Goal: Information Seeking & Learning: Learn about a topic

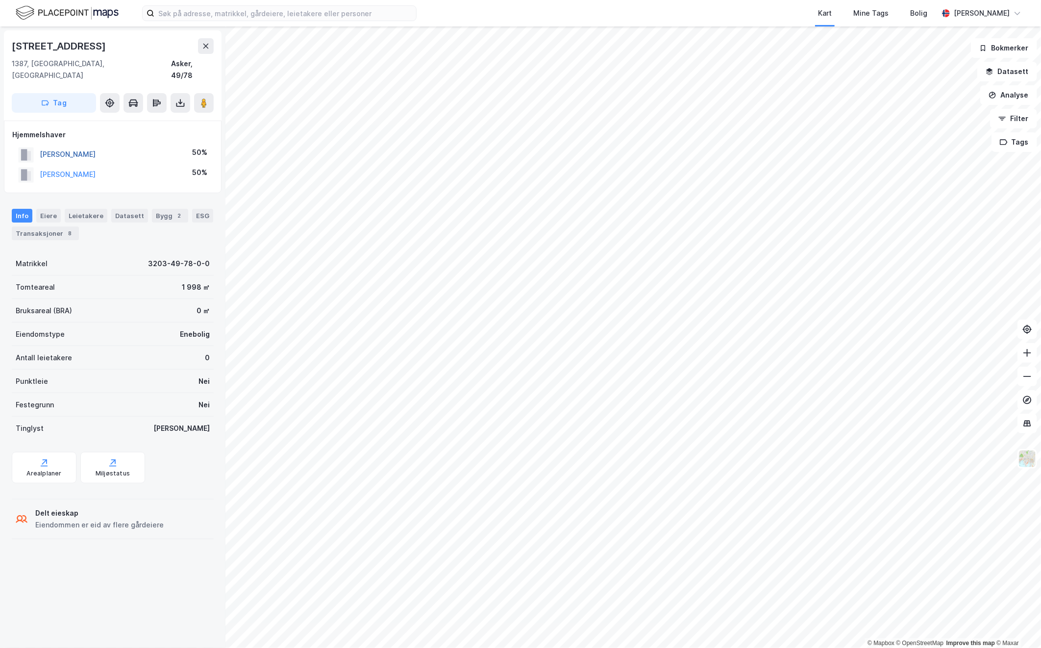
click at [0, 0] on button "[PERSON_NAME]" at bounding box center [0, 0] width 0 height 0
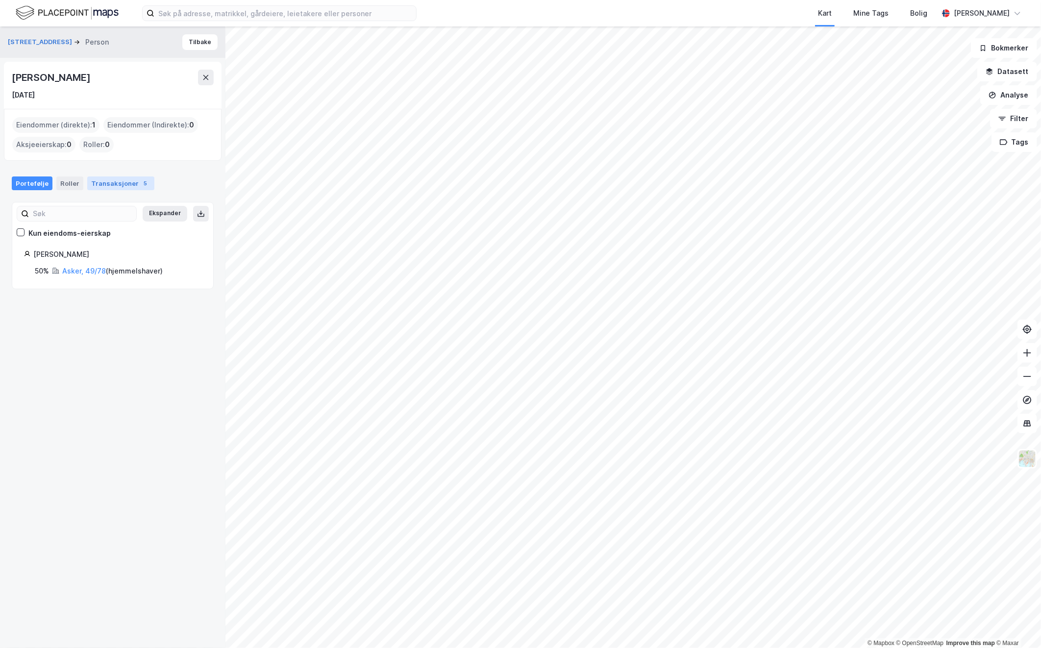
click at [95, 183] on div "Transaksjoner 5" at bounding box center [120, 183] width 67 height 14
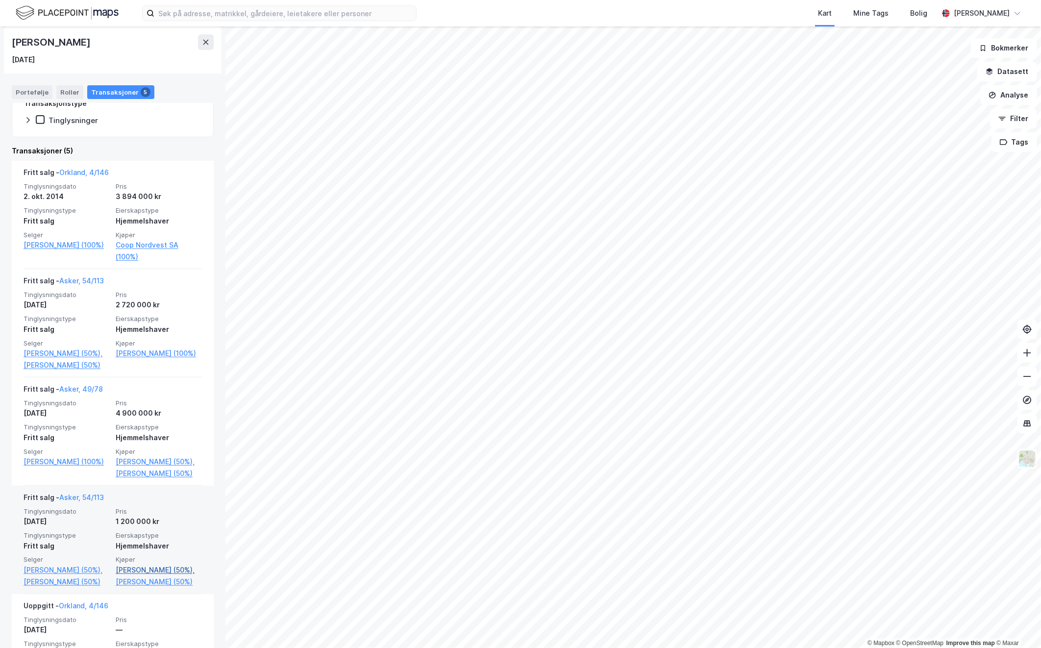
scroll to position [189, 0]
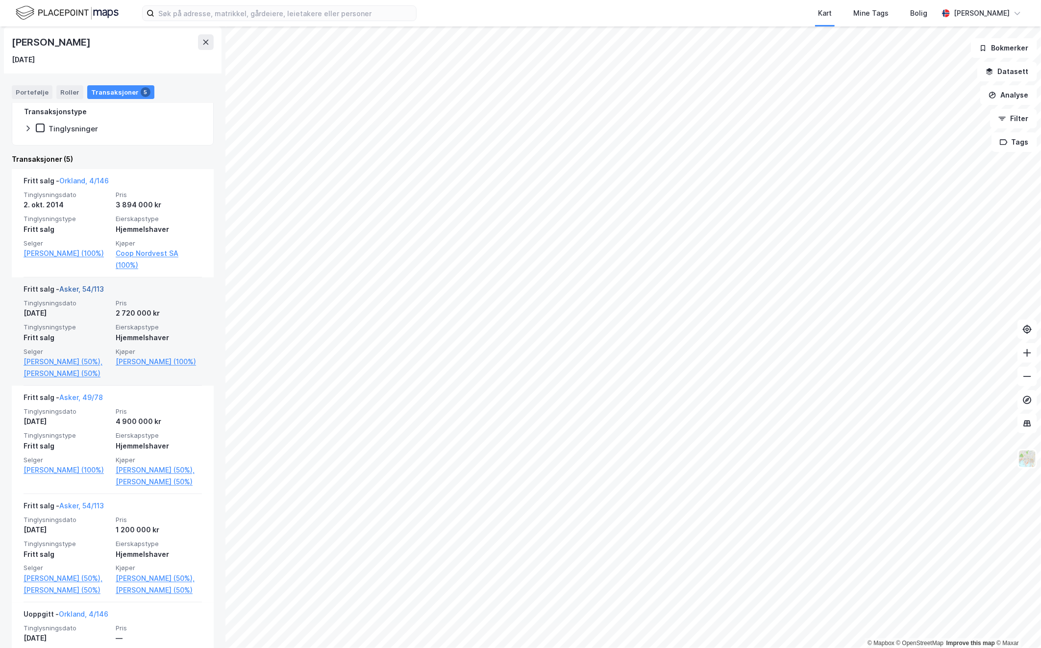
click at [77, 287] on link "Asker, 54/113" at bounding box center [81, 289] width 45 height 8
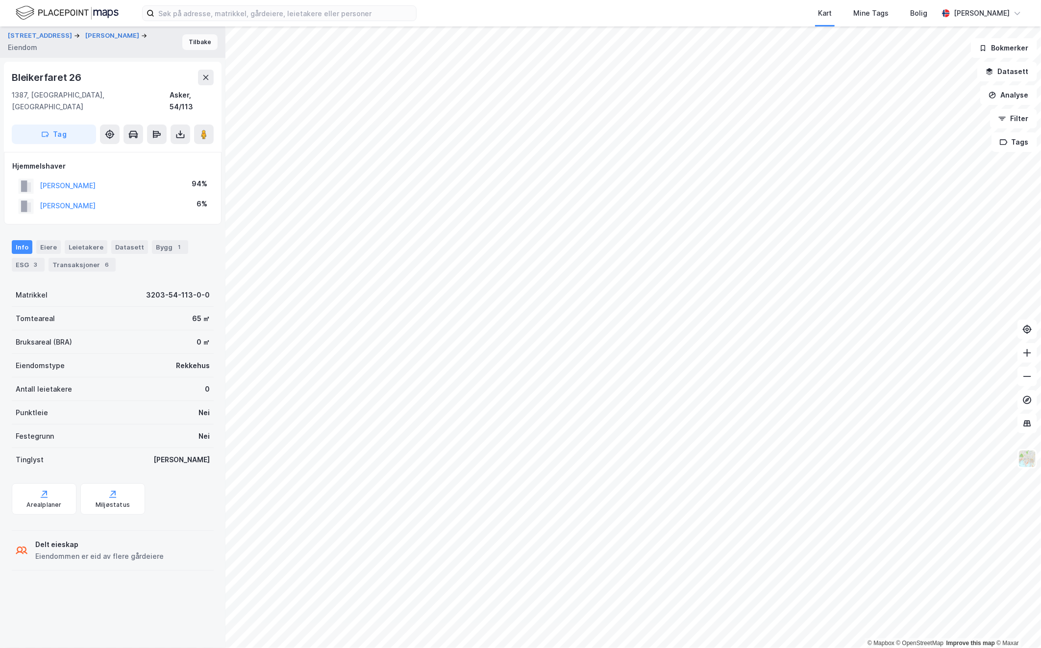
click at [189, 40] on button "Tilbake" at bounding box center [199, 42] width 35 height 16
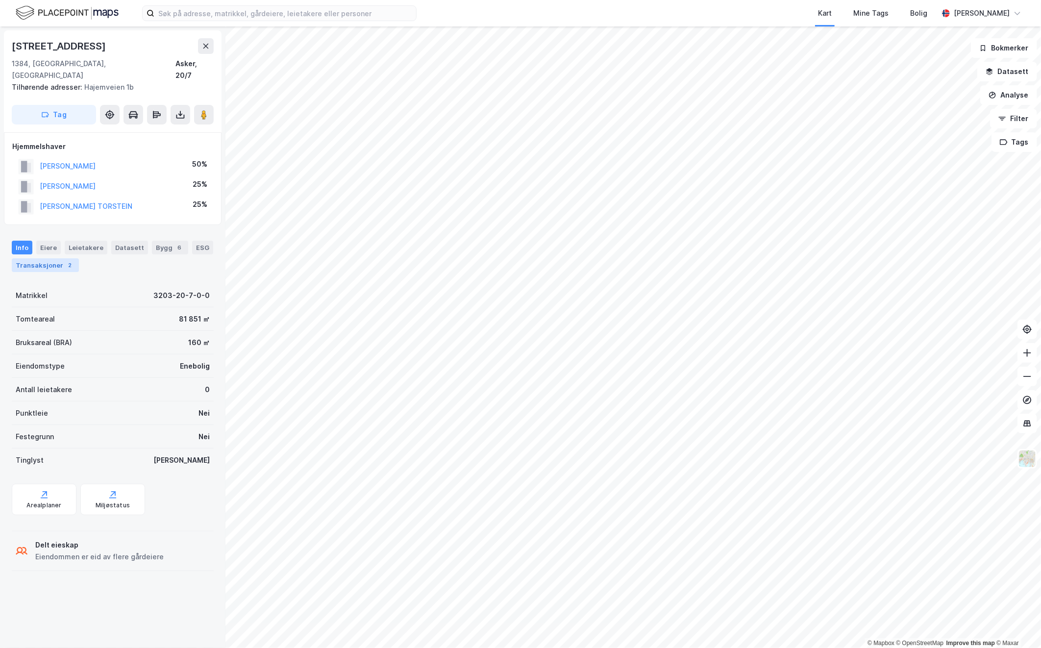
click at [56, 258] on div "Transaksjoner 2" at bounding box center [45, 265] width 67 height 14
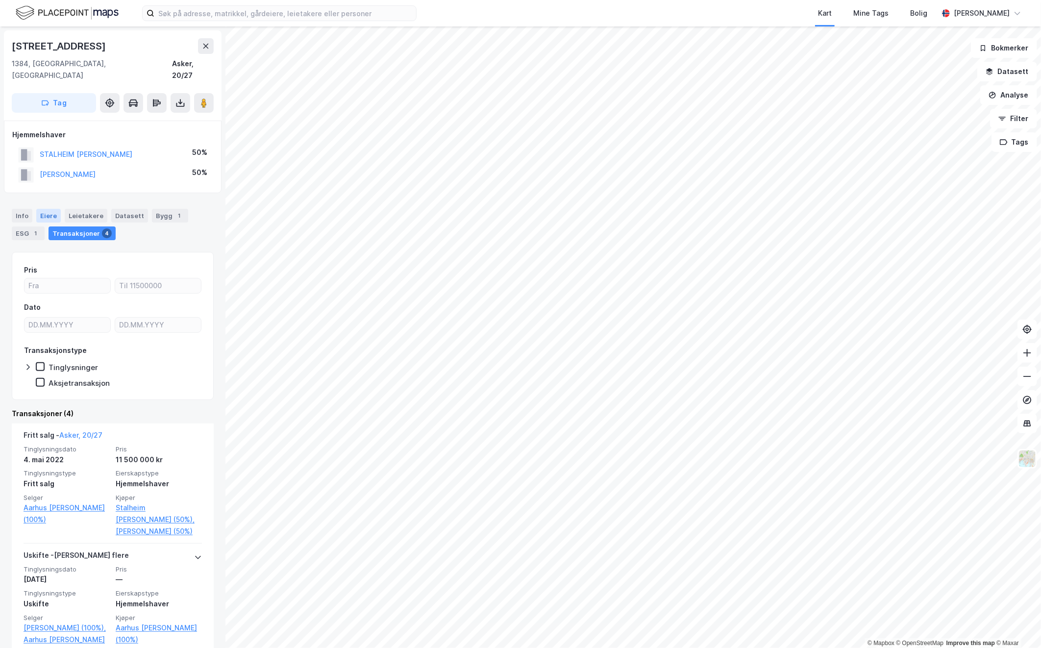
click at [44, 209] on div "Eiere" at bounding box center [48, 216] width 25 height 14
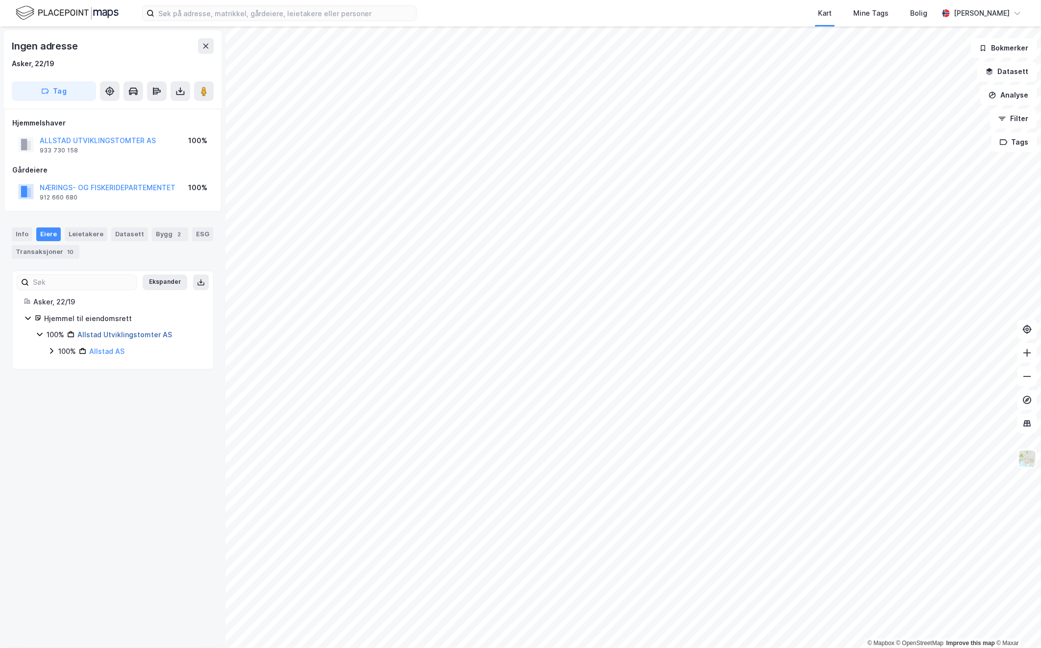
click at [140, 332] on link "Allstad Utviklingstomter AS" at bounding box center [124, 334] width 95 height 8
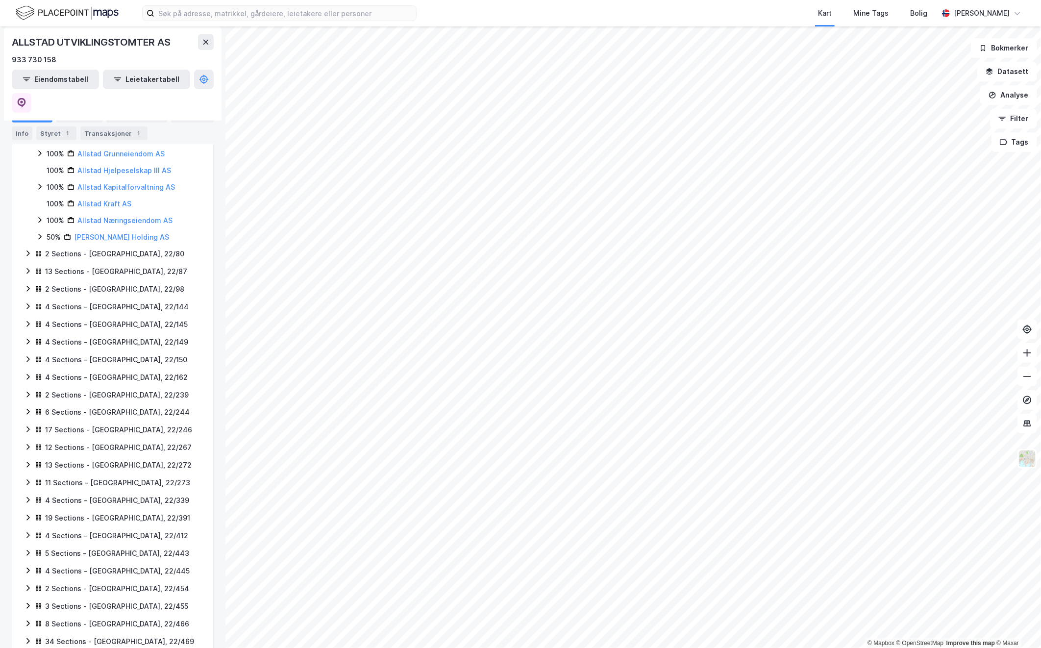
scroll to position [326, 0]
